Goal: Navigation & Orientation: Find specific page/section

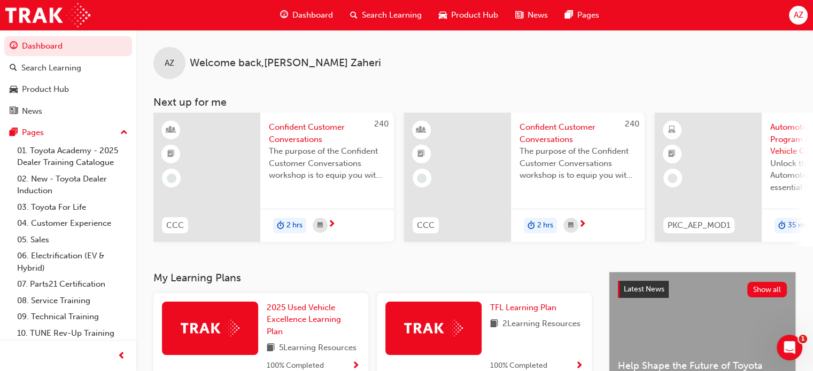
click at [426, 64] on div "AZ Welcome back , [PERSON_NAME]" at bounding box center [474, 54] width 676 height 49
click at [412, 61] on div "AZ Welcome back , [PERSON_NAME]" at bounding box center [474, 54] width 676 height 49
click at [346, 75] on div "AZ Welcome back , [PERSON_NAME]" at bounding box center [474, 54] width 676 height 49
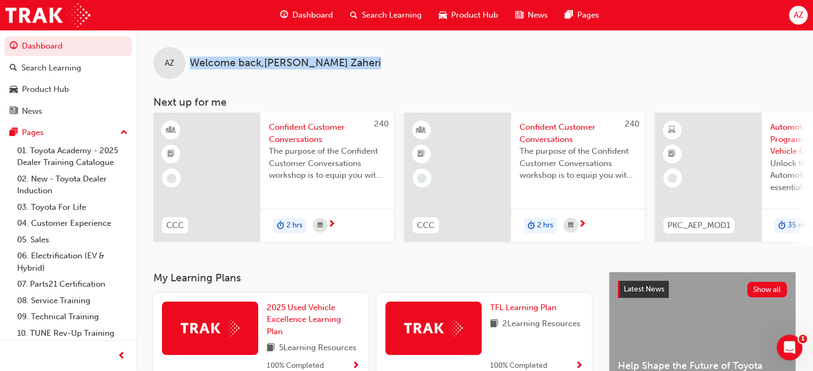
drag, startPoint x: 319, startPoint y: 59, endPoint x: 184, endPoint y: 67, distance: 135.9
click at [184, 67] on div "AZ Welcome back , [PERSON_NAME]" at bounding box center [474, 54] width 676 height 49
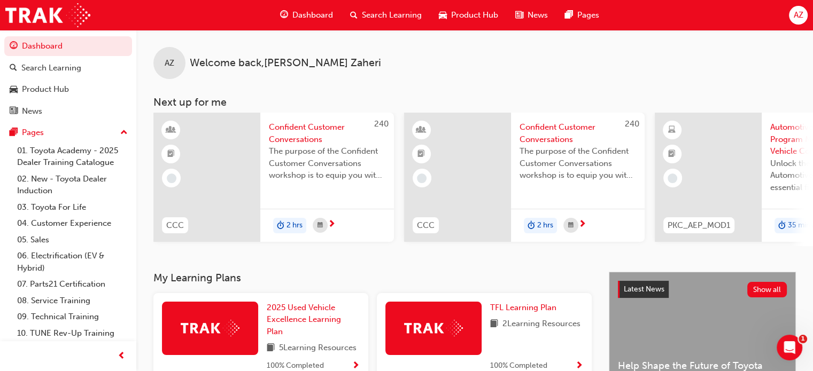
click at [209, 81] on div "AZ Welcome back , [PERSON_NAME] Next up for me 240 CCC Confident Customer Conve…" at bounding box center [474, 138] width 676 height 216
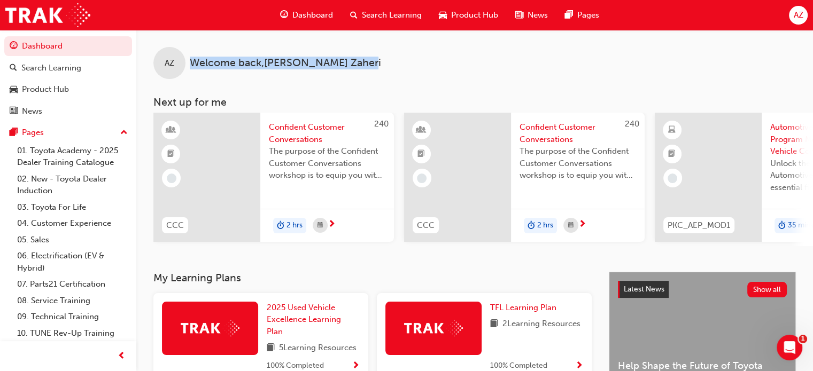
drag, startPoint x: 191, startPoint y: 62, endPoint x: 307, endPoint y: 54, distance: 116.2
click at [307, 54] on div "AZ Welcome back , [PERSON_NAME]" at bounding box center [474, 54] width 676 height 49
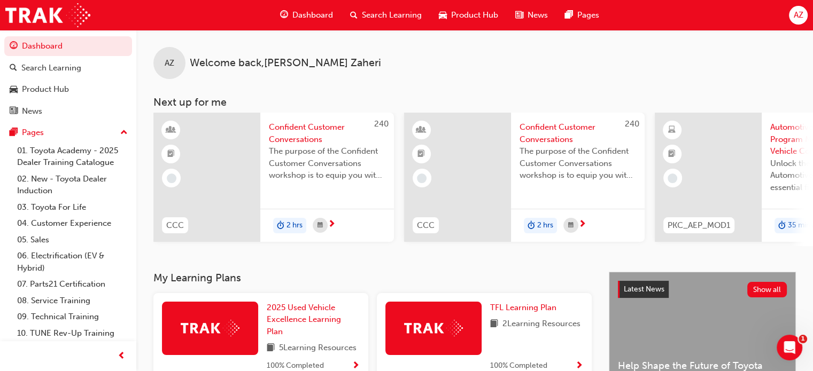
click at [319, 59] on div "AZ Welcome back , [PERSON_NAME]" at bounding box center [474, 54] width 676 height 49
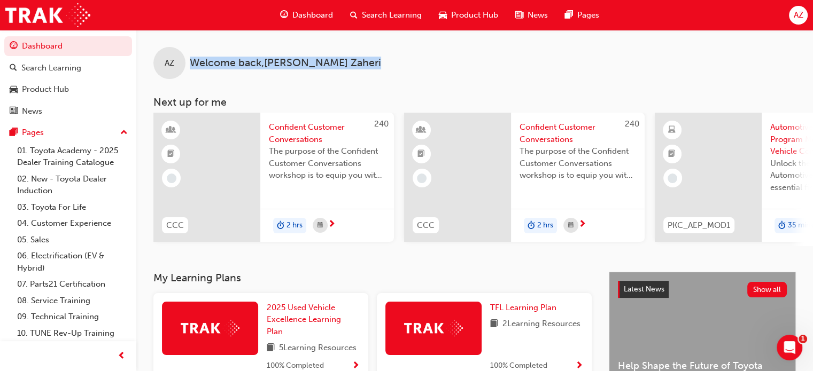
drag, startPoint x: 319, startPoint y: 64, endPoint x: 189, endPoint y: 64, distance: 130.3
click at [189, 64] on div "AZ Welcome back , [PERSON_NAME]" at bounding box center [474, 54] width 676 height 49
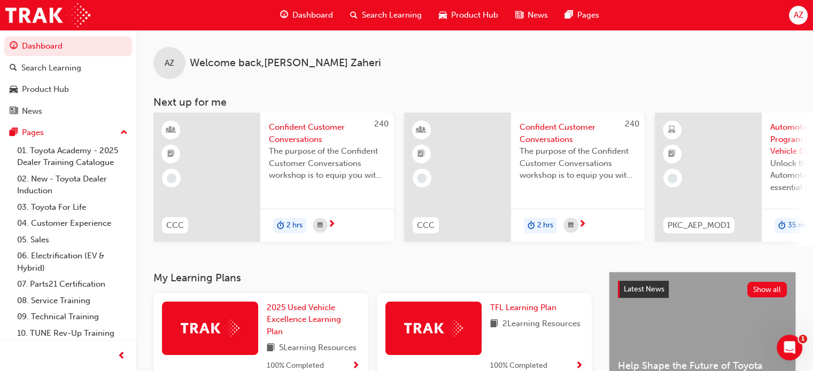
click at [230, 82] on div "AZ Welcome back , [PERSON_NAME] Next up for me 240 CCC Confident Customer Conve…" at bounding box center [474, 138] width 676 height 216
click at [357, 70] on div "AZ Welcome back , [PERSON_NAME]" at bounding box center [474, 54] width 676 height 49
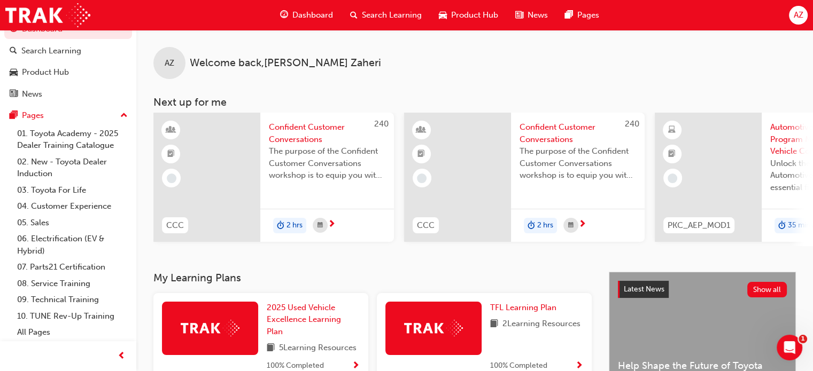
click at [398, 75] on div "AZ Welcome back , [PERSON_NAME]" at bounding box center [474, 54] width 676 height 49
click at [298, 19] on span "Dashboard" at bounding box center [312, 15] width 41 height 12
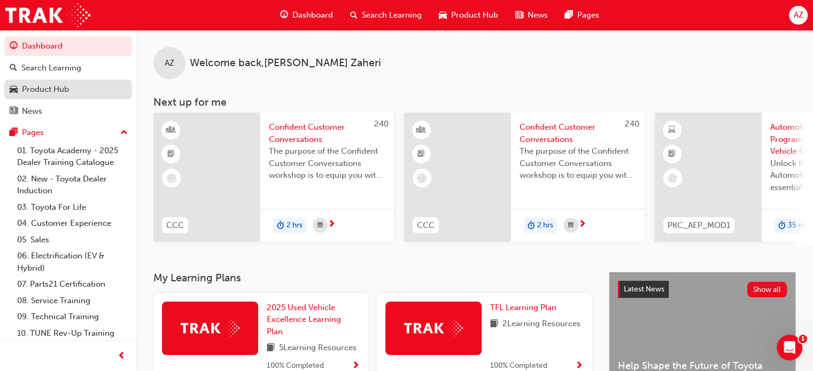
click at [66, 85] on div "Product Hub" at bounding box center [45, 89] width 47 height 12
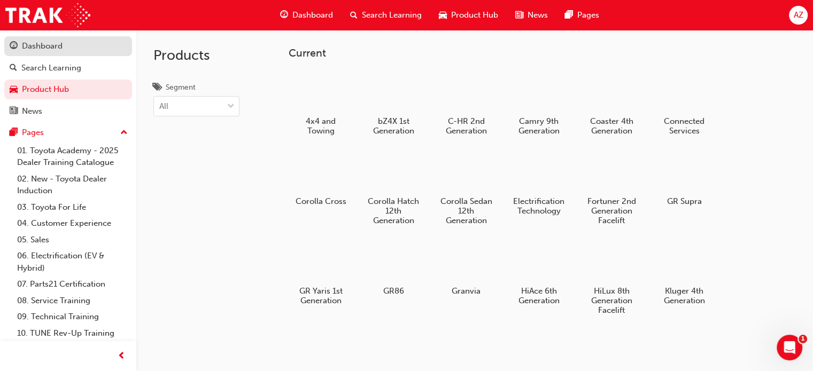
click at [60, 52] on div "Dashboard" at bounding box center [68, 46] width 117 height 13
